Goal: Use online tool/utility: Utilize a website feature to perform a specific function

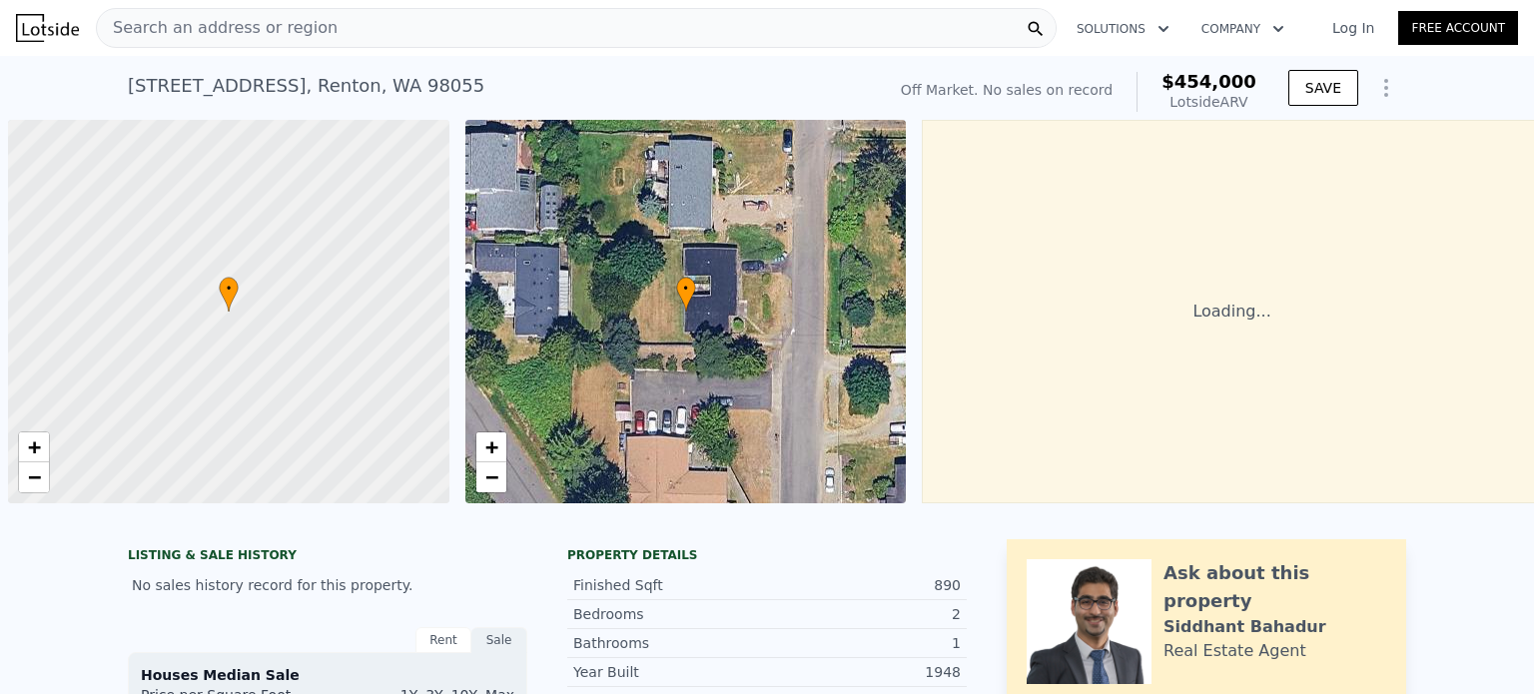
scroll to position [0, 8]
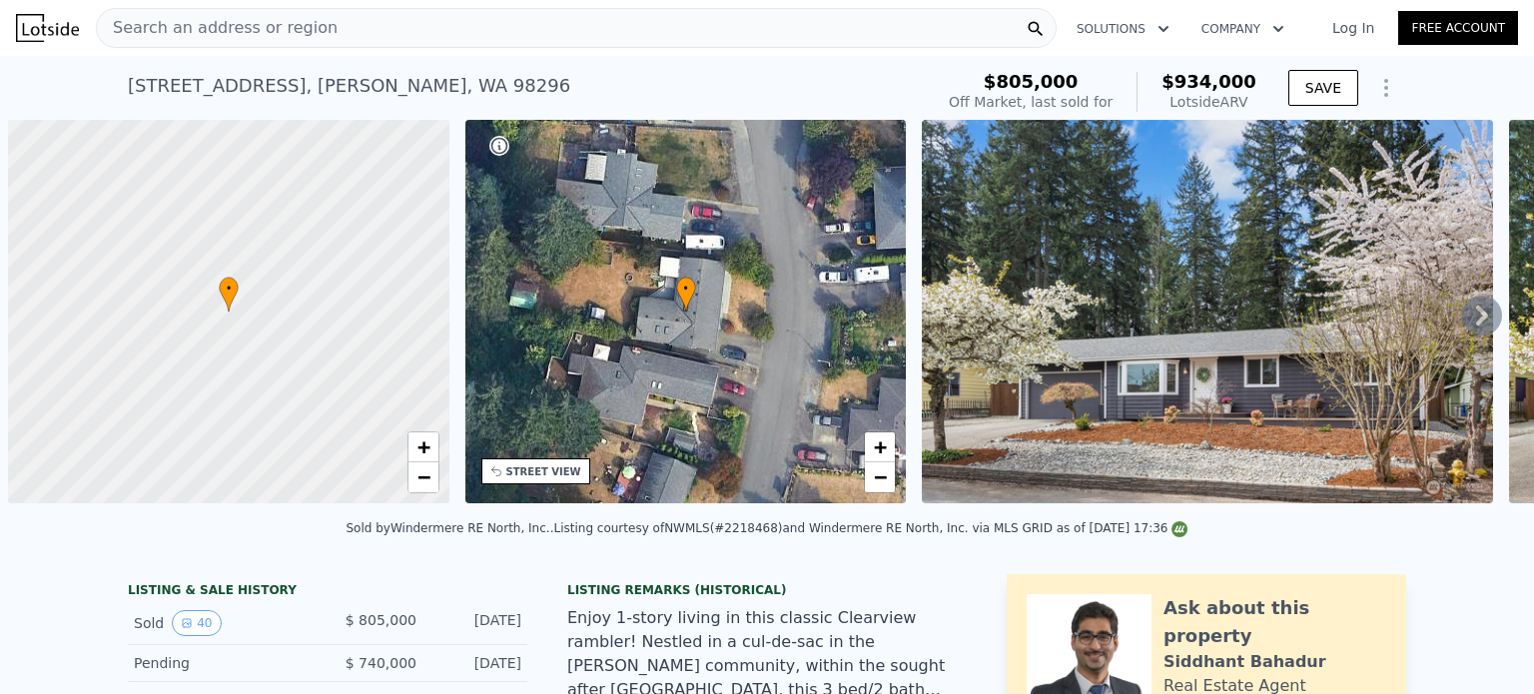
scroll to position [0, 8]
